Goal: Task Accomplishment & Management: Use online tool/utility

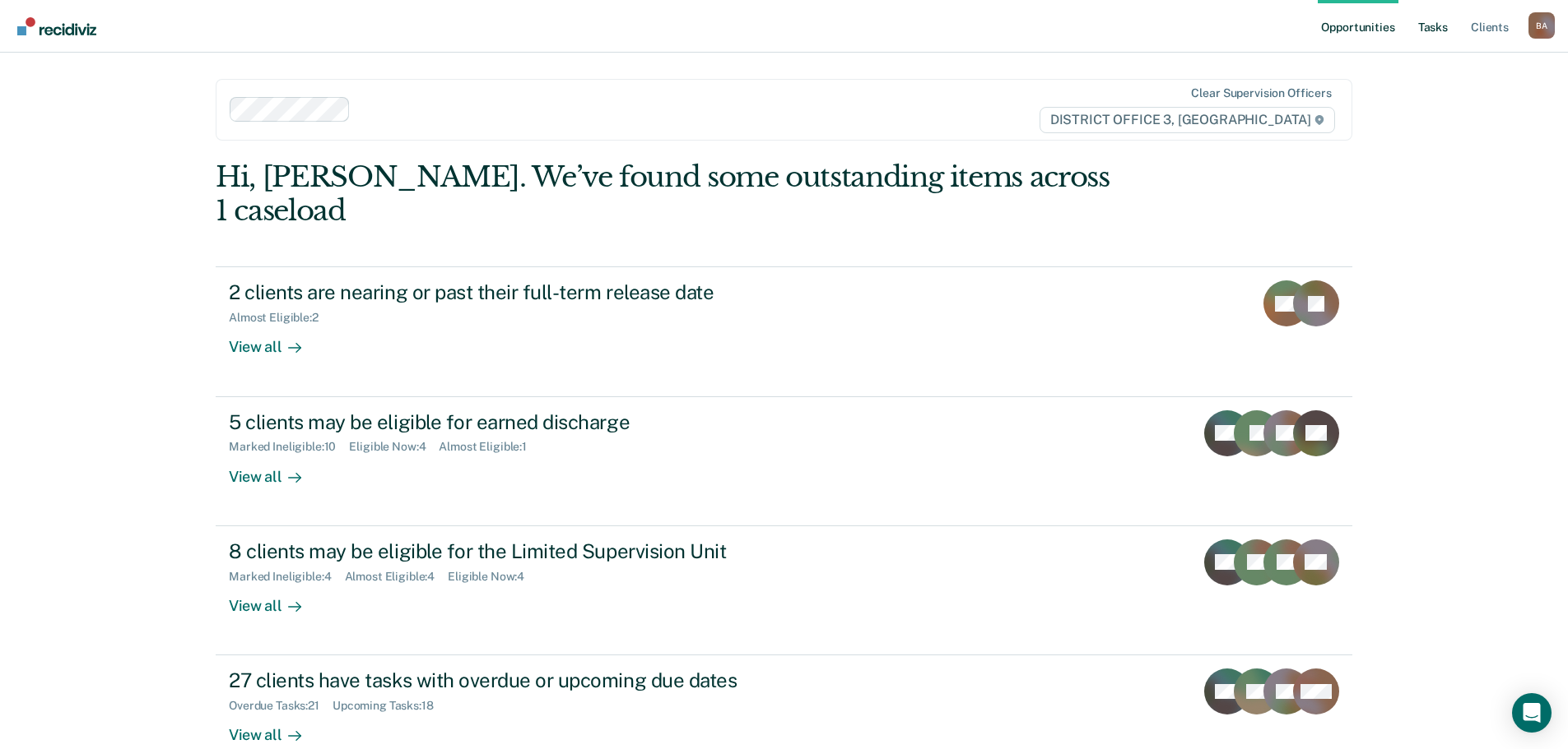
click at [1433, 26] on link "Tasks" at bounding box center [1433, 26] width 37 height 52
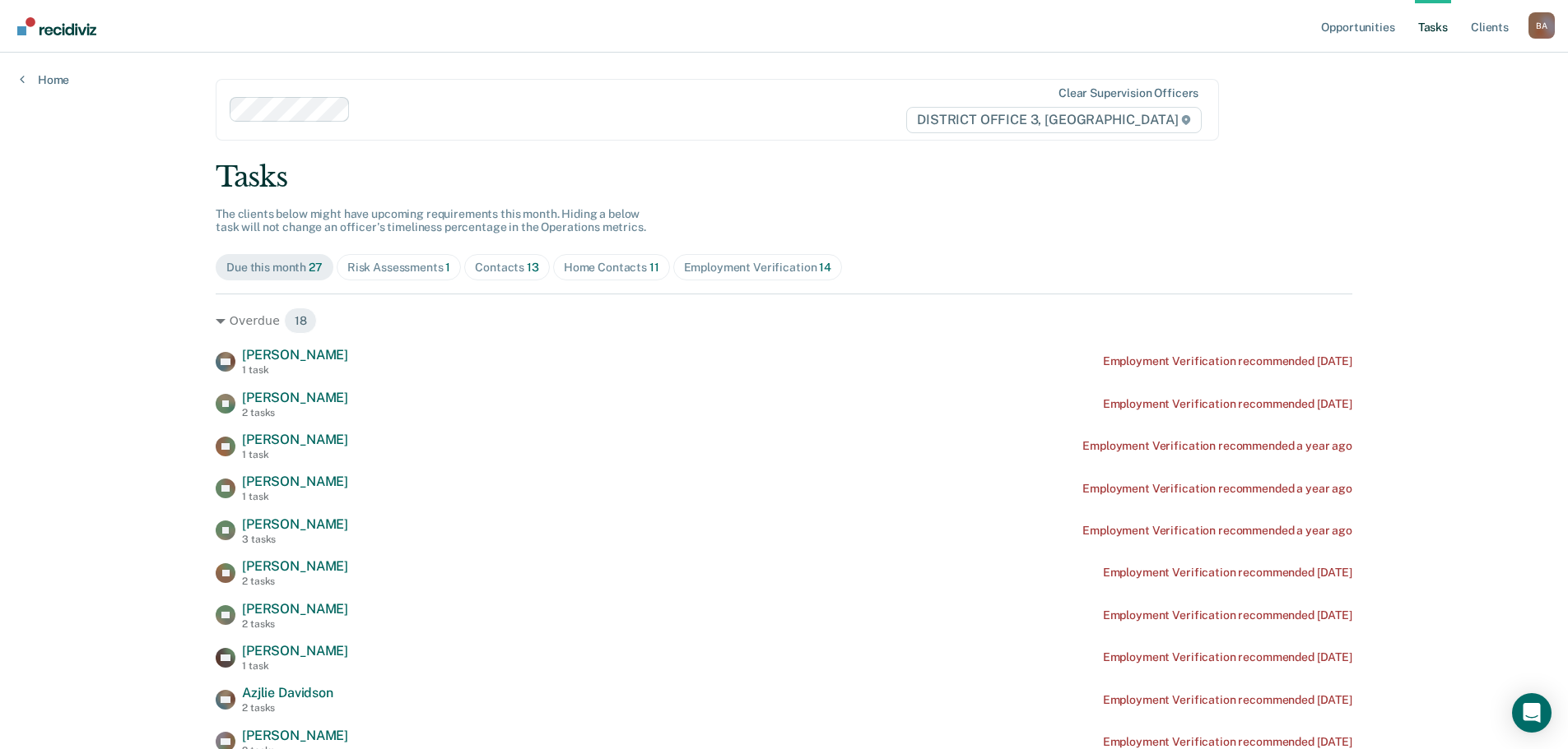
click at [510, 264] on div "Contacts 13" at bounding box center [507, 267] width 64 height 14
